Goal: Task Accomplishment & Management: Manage account settings

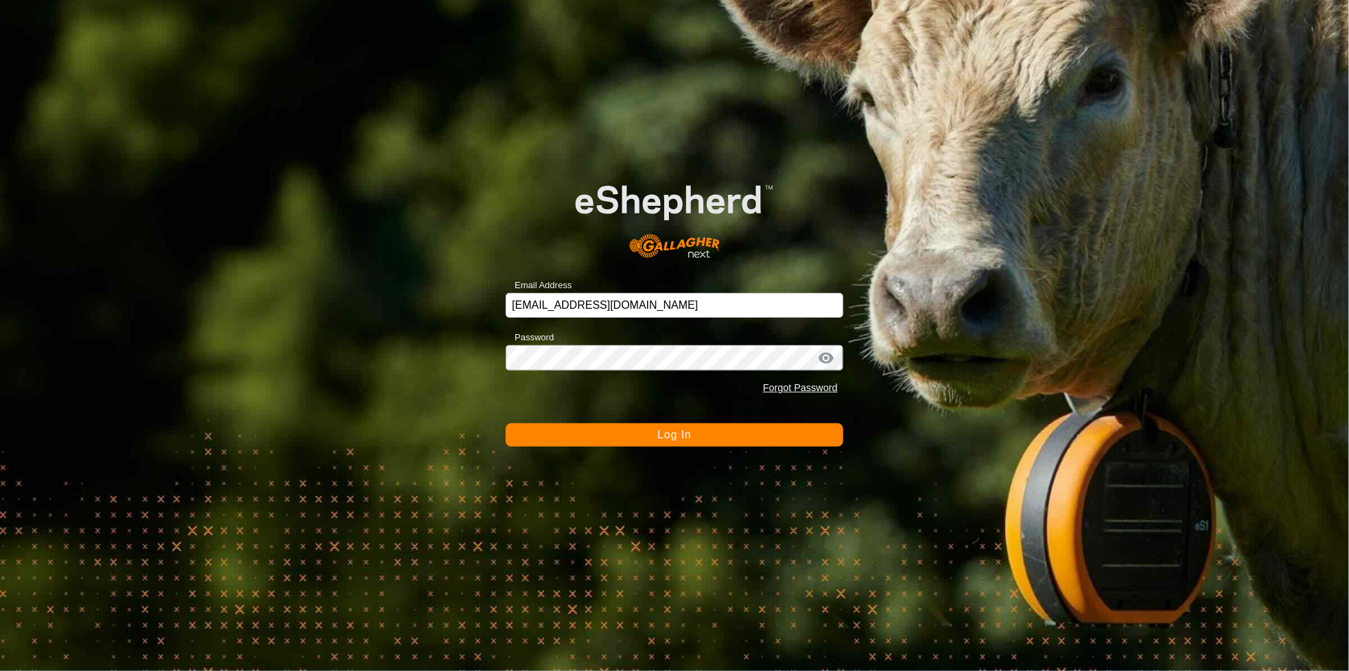
click at [657, 433] on button "Log In" at bounding box center [675, 434] width 338 height 23
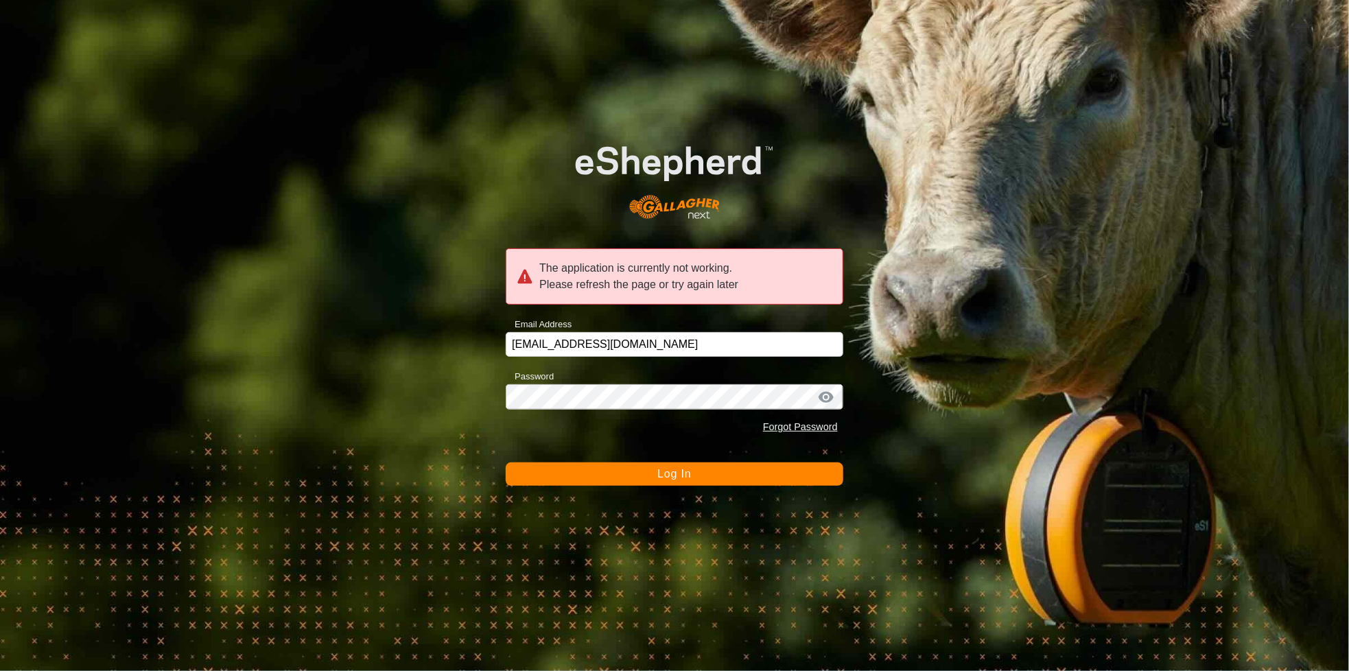
click at [674, 474] on span "Log In" at bounding box center [674, 474] width 34 height 12
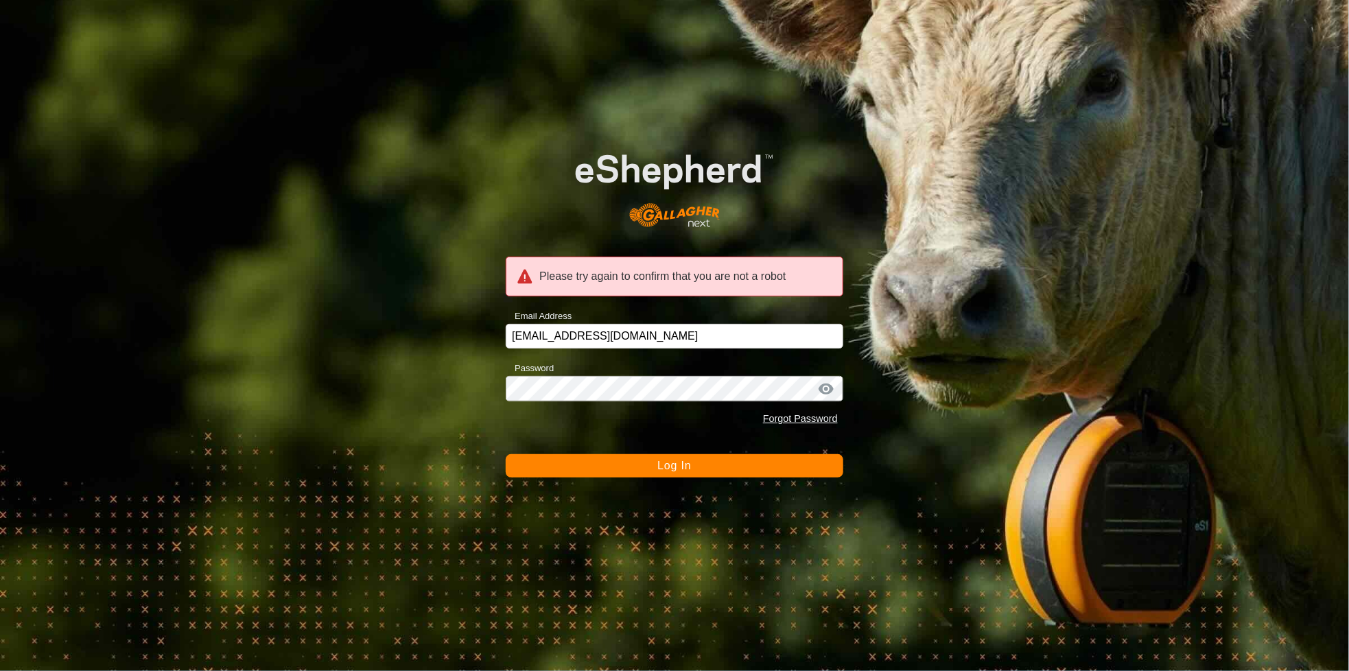
click at [675, 466] on span "Log In" at bounding box center [674, 466] width 34 height 12
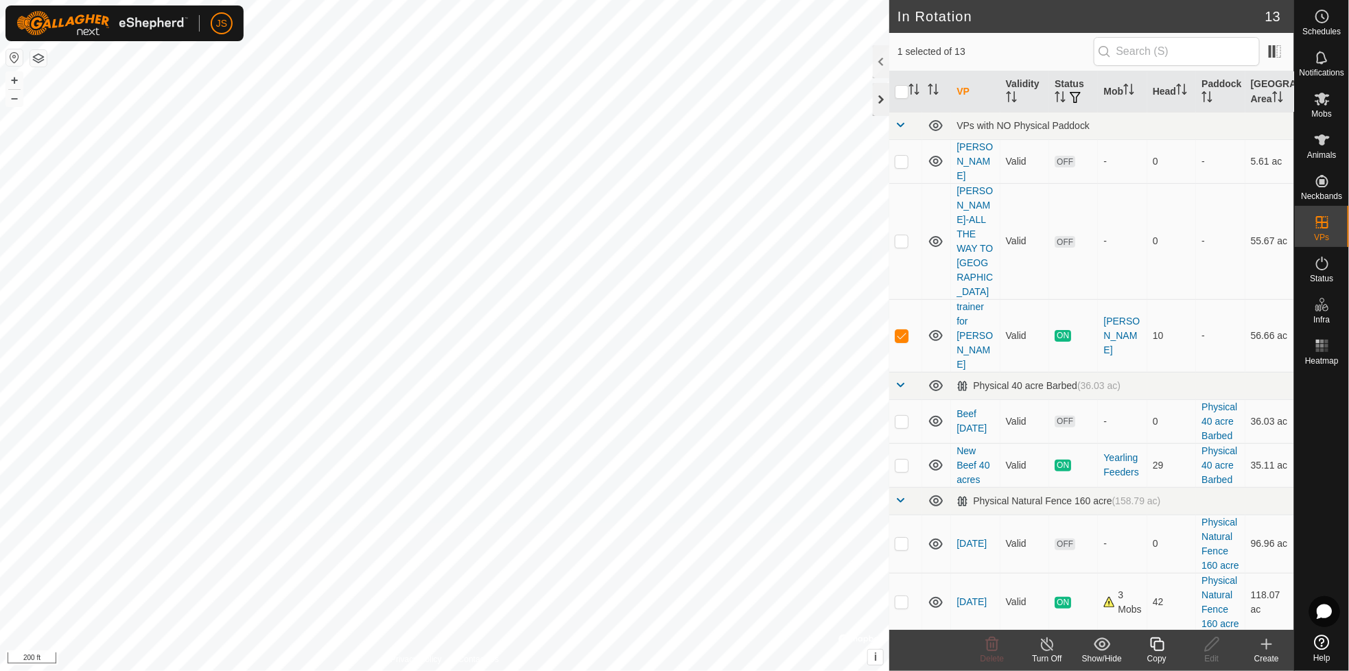
click at [877, 93] on div at bounding box center [881, 99] width 16 height 33
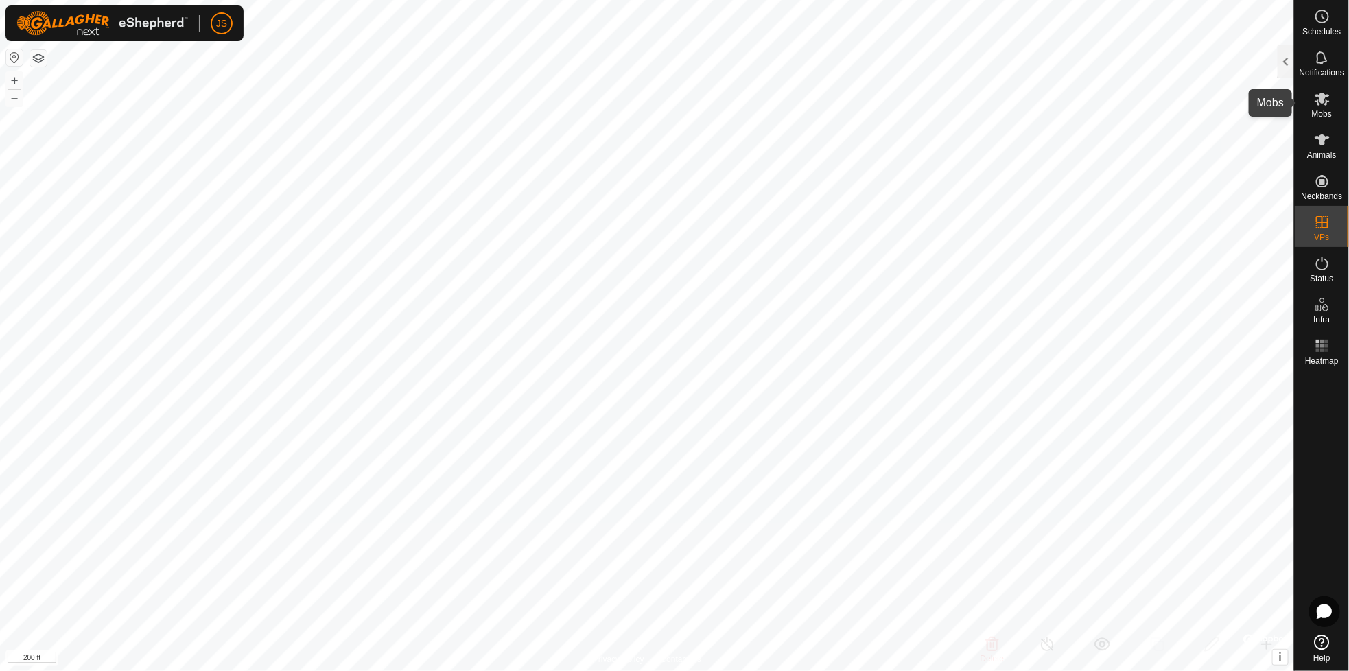
click at [1324, 95] on icon at bounding box center [1322, 99] width 15 height 13
click at [1284, 56] on div at bounding box center [1286, 61] width 16 height 33
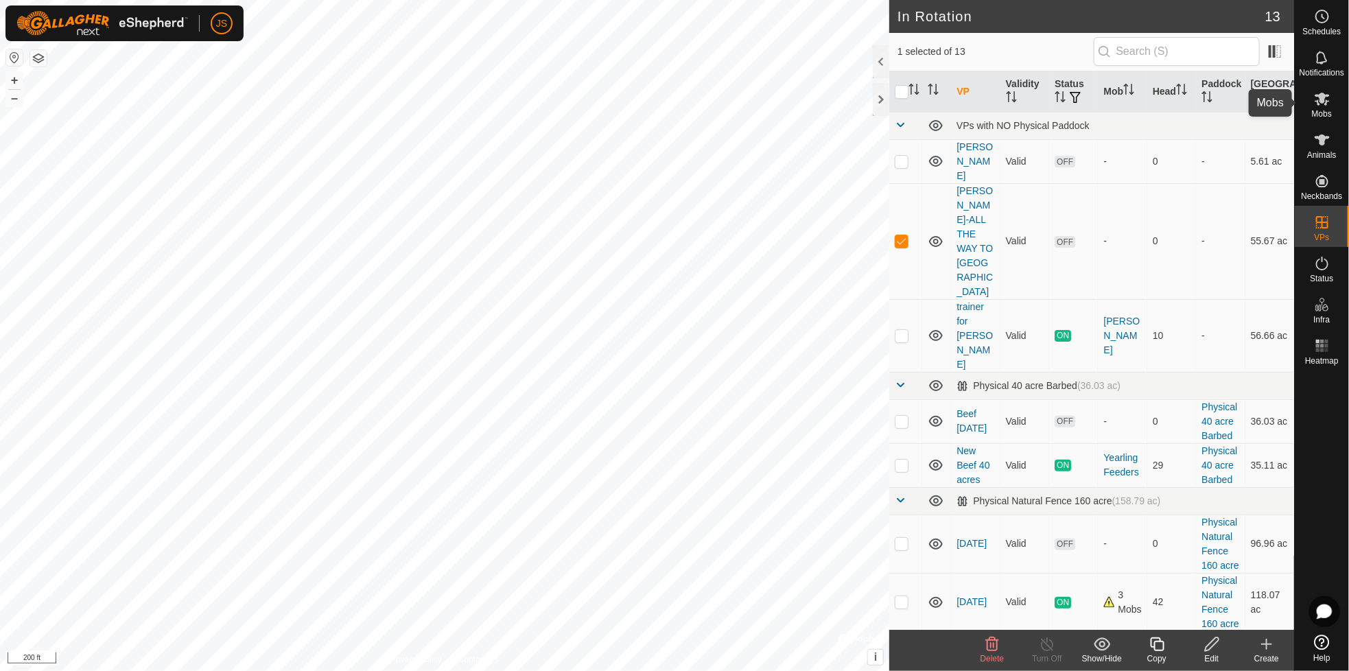
click at [1321, 95] on icon at bounding box center [1322, 99] width 15 height 13
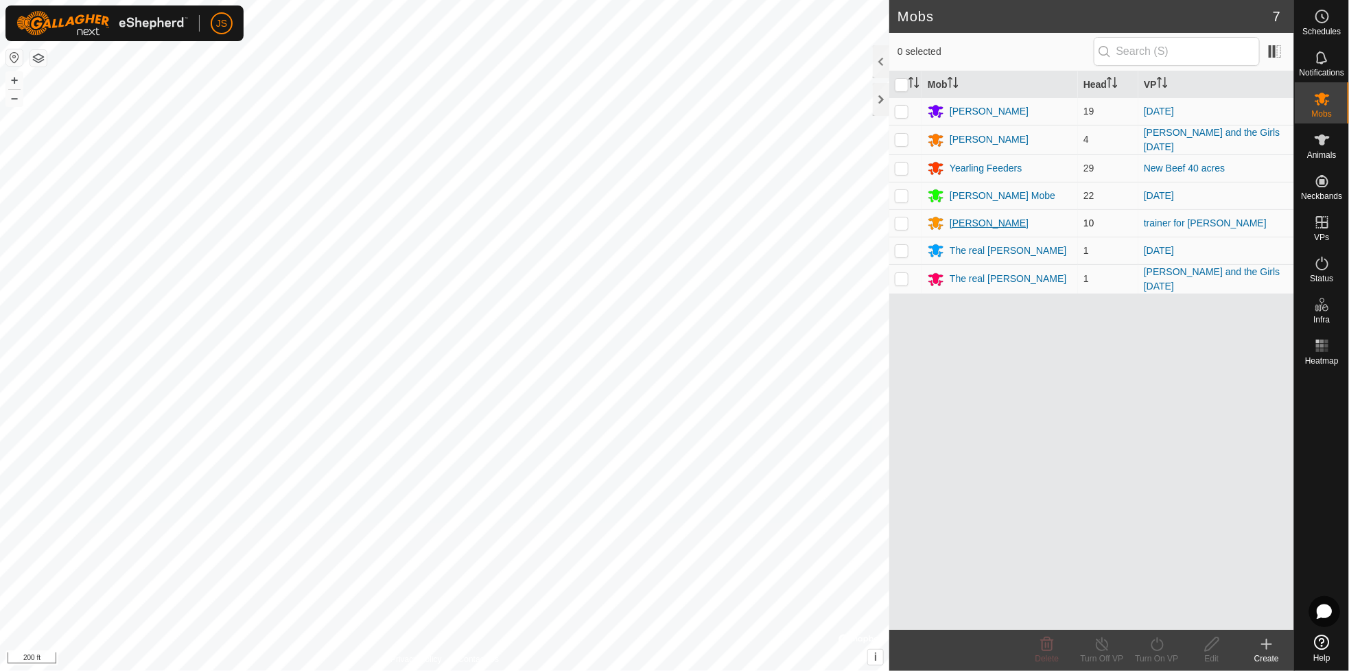
click at [955, 220] on div "[PERSON_NAME]" at bounding box center [989, 223] width 79 height 14
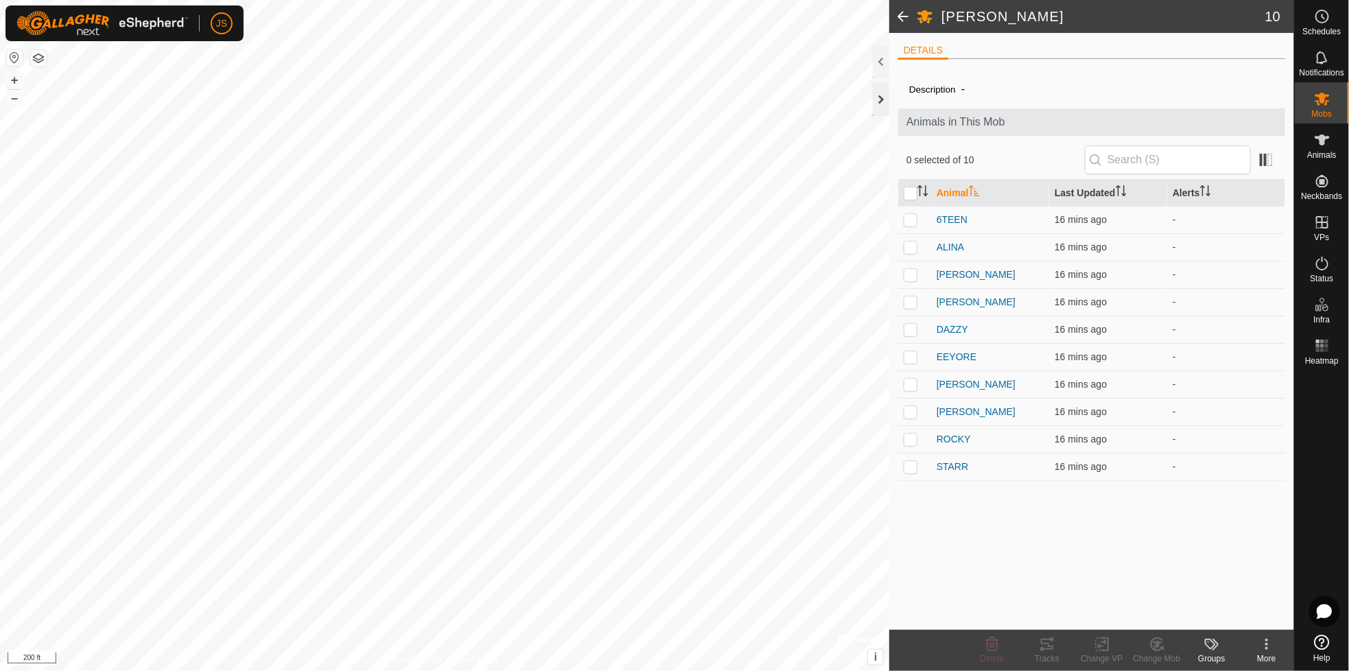
click at [879, 97] on div at bounding box center [881, 99] width 16 height 33
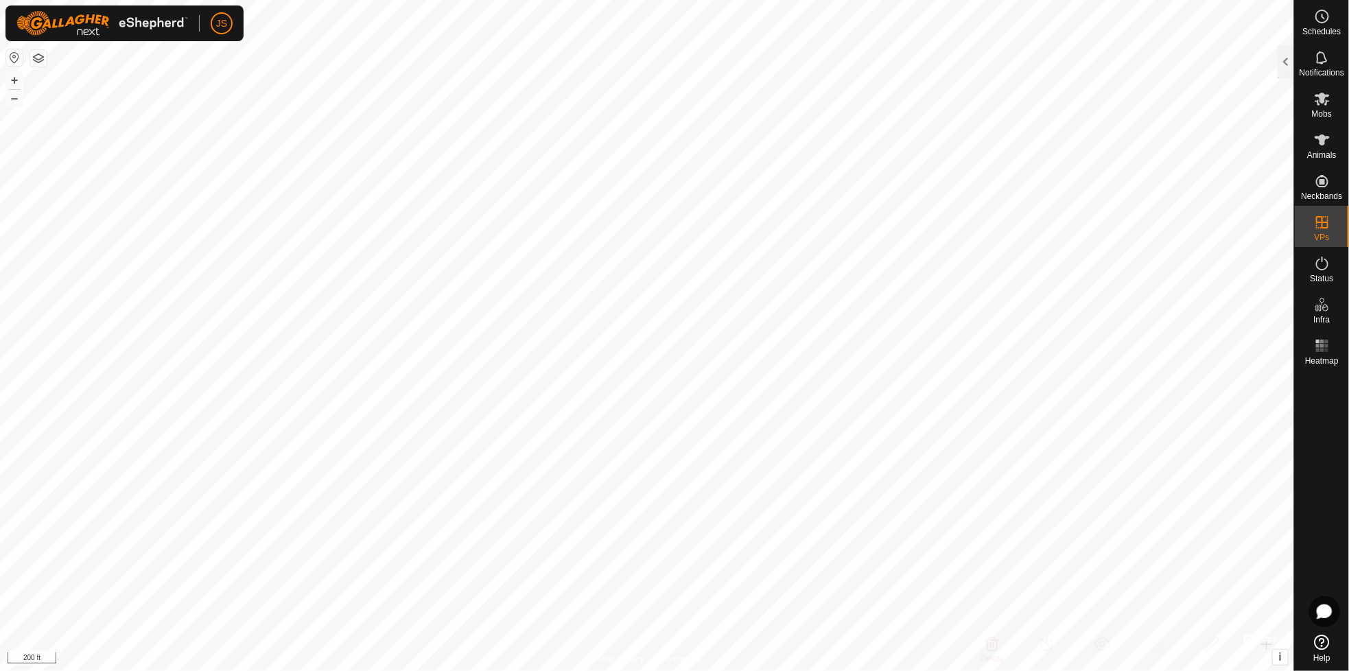
checkbox input "true"
click at [1322, 95] on icon at bounding box center [1322, 99] width 15 height 13
click at [1286, 58] on div at bounding box center [1286, 61] width 16 height 33
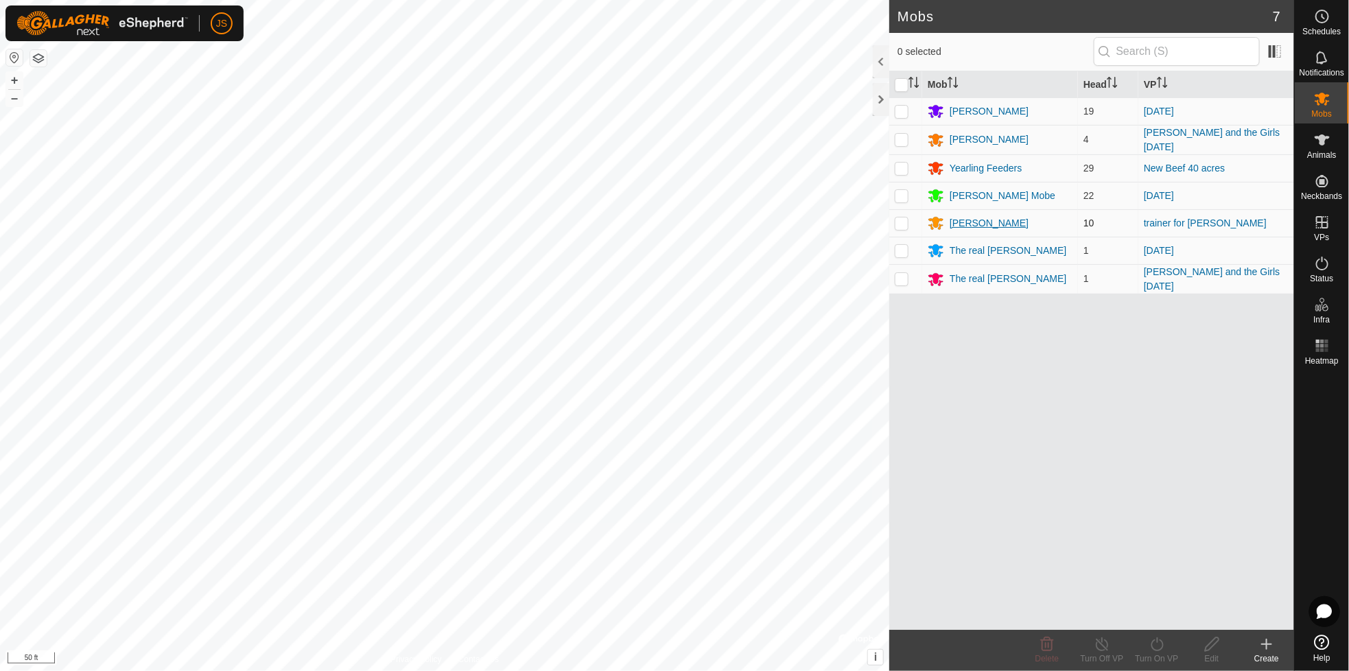
click at [967, 219] on div "[PERSON_NAME]" at bounding box center [989, 223] width 79 height 14
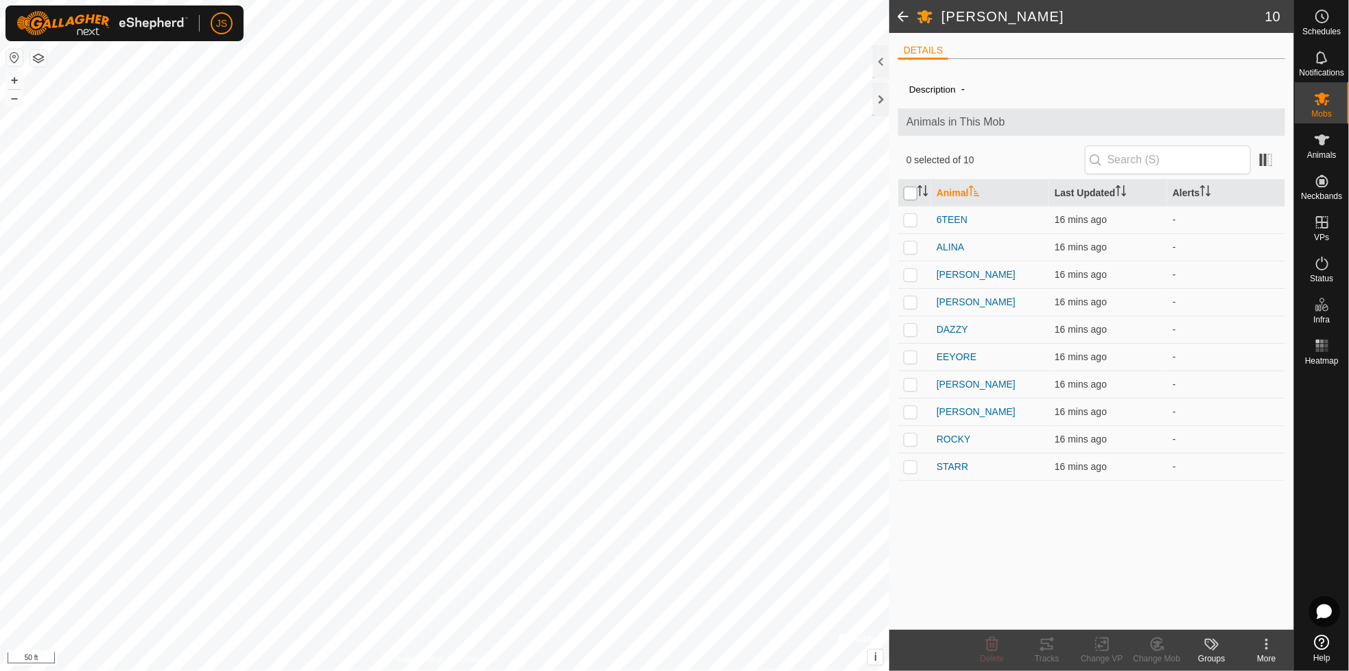
click at [908, 193] on input "checkbox" at bounding box center [911, 194] width 14 height 14
checkbox input "true"
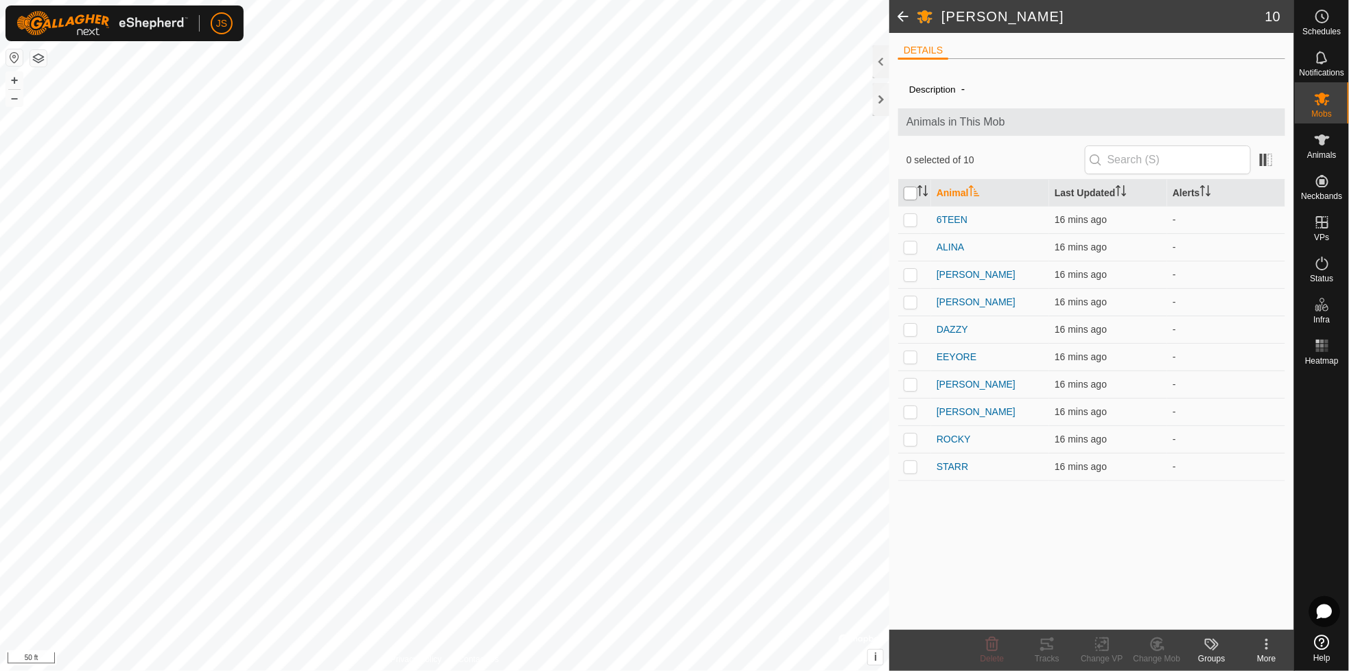
checkbox input "true"
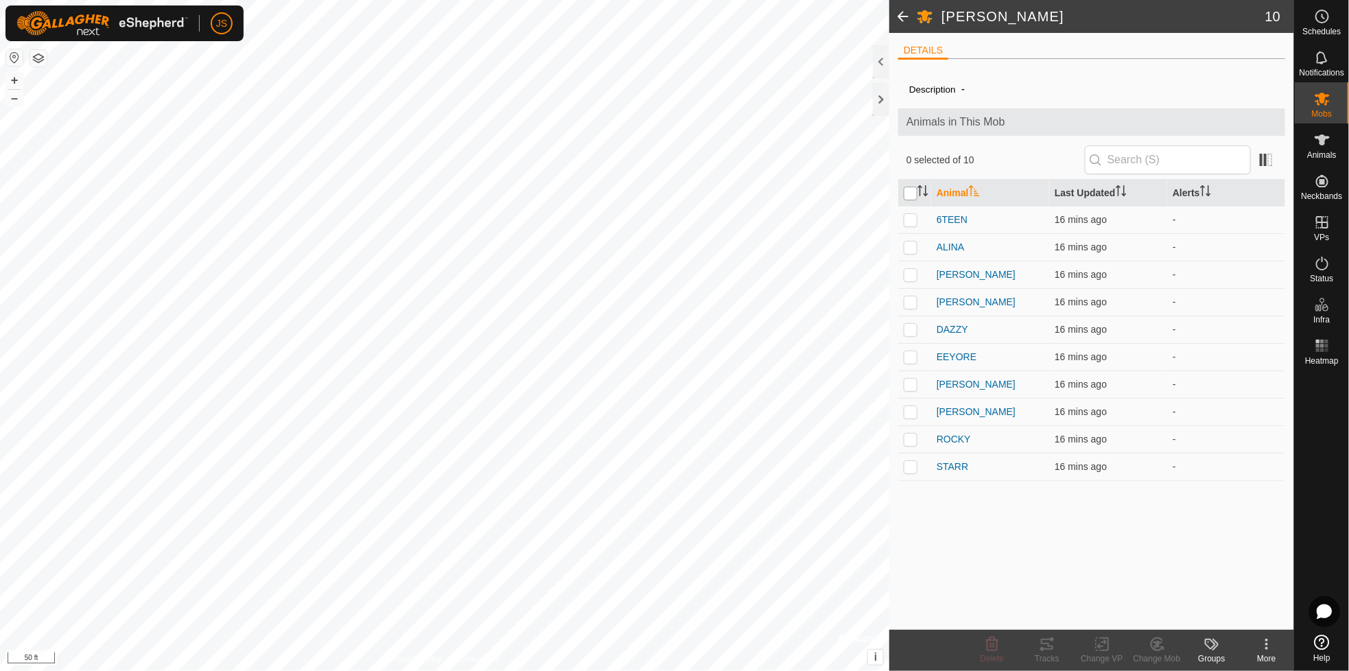
checkbox input "true"
click at [1046, 643] on icon at bounding box center [1047, 644] width 12 height 11
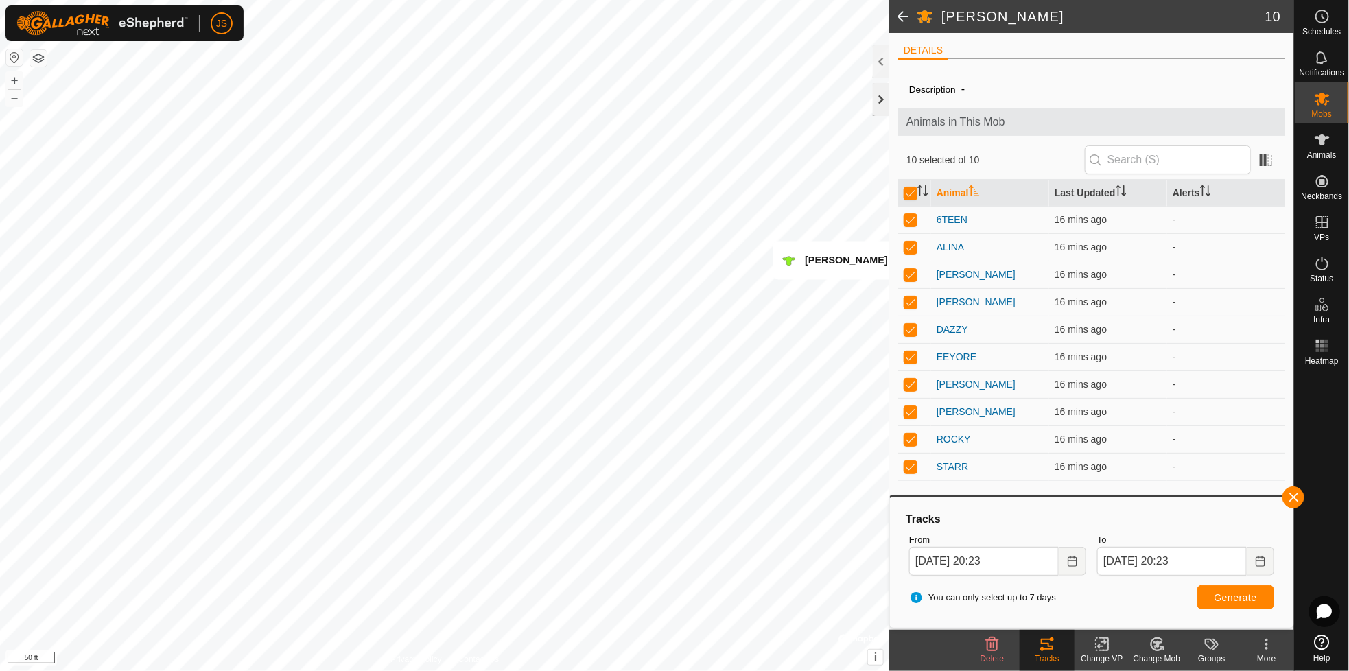
click at [879, 97] on div at bounding box center [881, 99] width 16 height 33
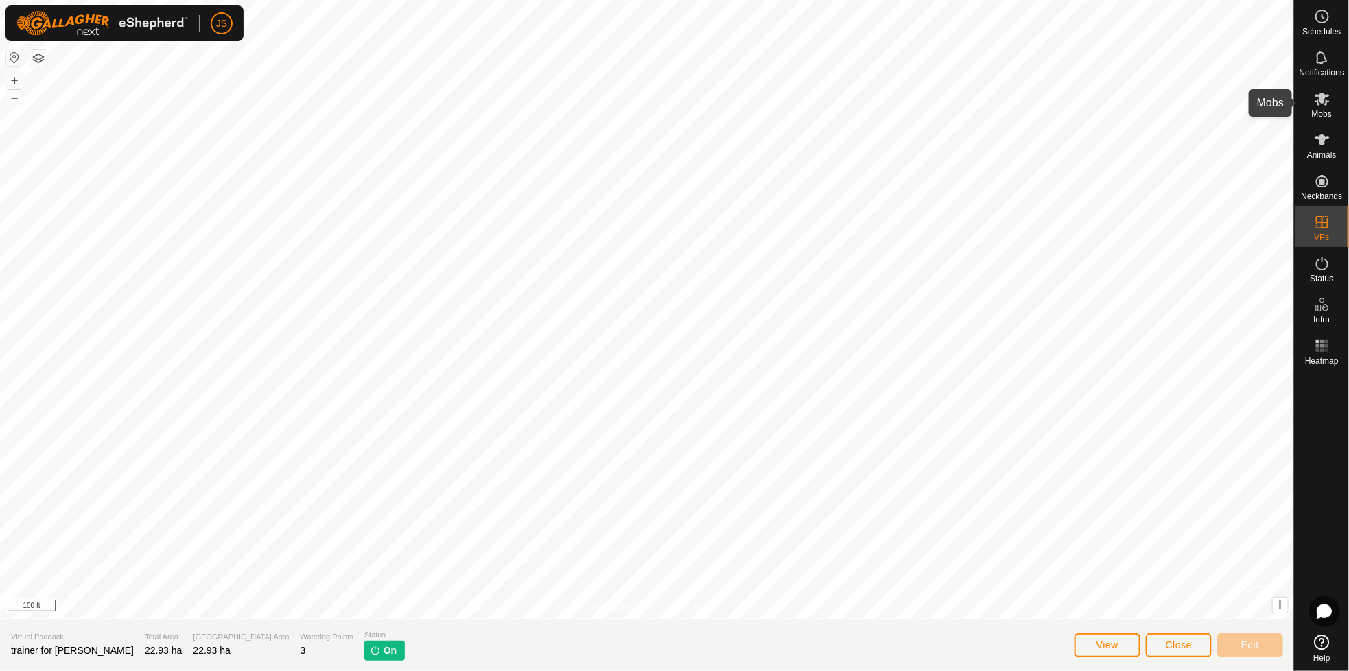
click at [1321, 99] on icon at bounding box center [1322, 99] width 15 height 13
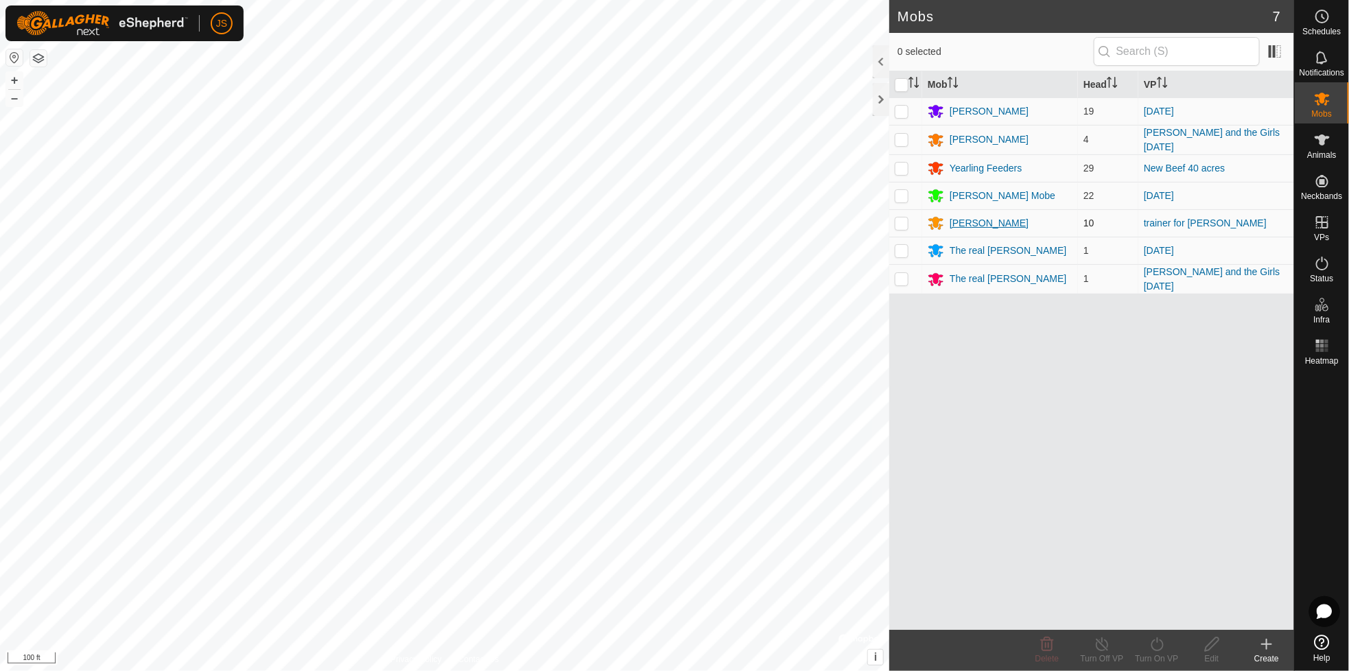
click at [972, 220] on div "[PERSON_NAME]" at bounding box center [989, 223] width 79 height 14
